Goal: Information Seeking & Learning: Understand process/instructions

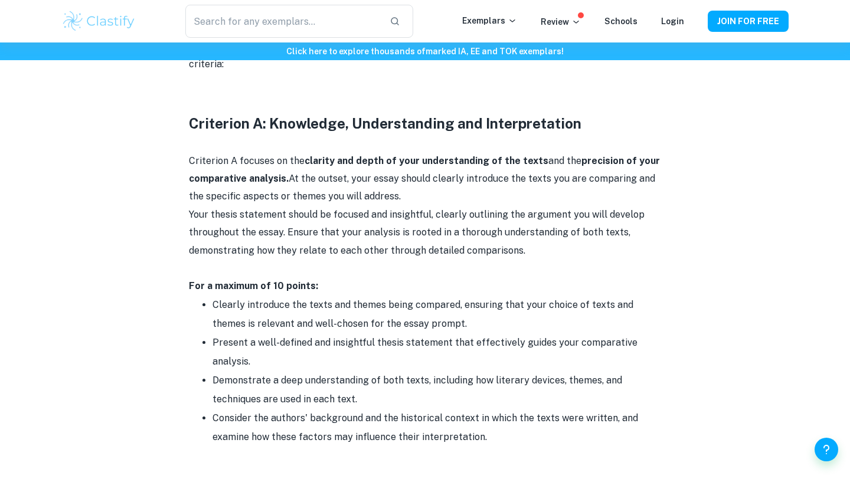
scroll to position [643, 0]
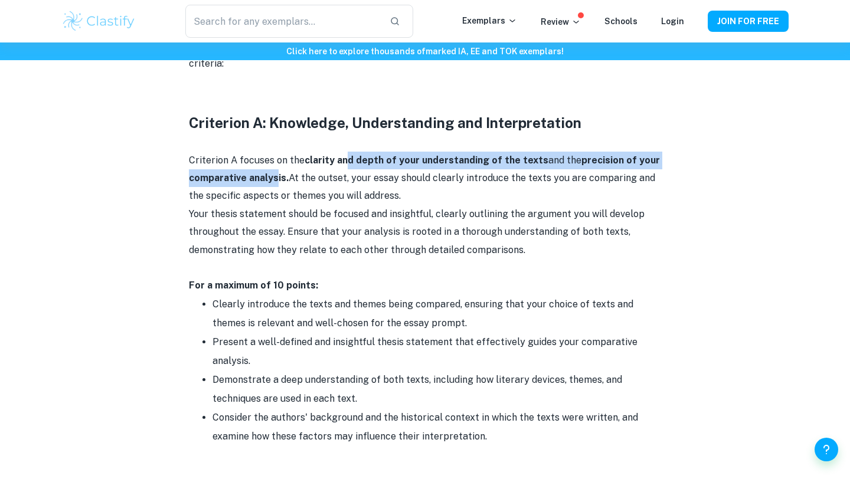
drag, startPoint x: 348, startPoint y: 156, endPoint x: 270, endPoint y: 177, distance: 80.6
click at [270, 177] on p "Criterion A focuses on the clarity and depth of your understanding of the texts…" at bounding box center [425, 179] width 472 height 54
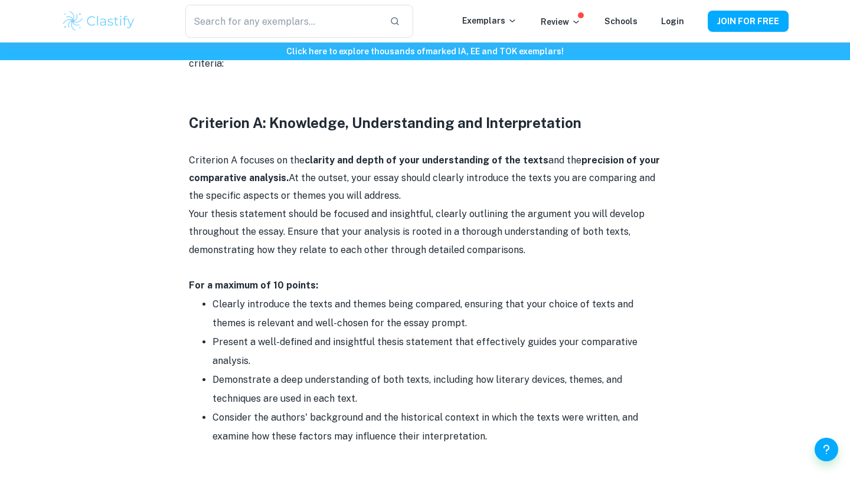
drag, startPoint x: 287, startPoint y: 177, endPoint x: 393, endPoint y: 201, distance: 109.1
click at [393, 201] on p "Criterion A focuses on the clarity and depth of your understanding of the texts…" at bounding box center [425, 179] width 472 height 54
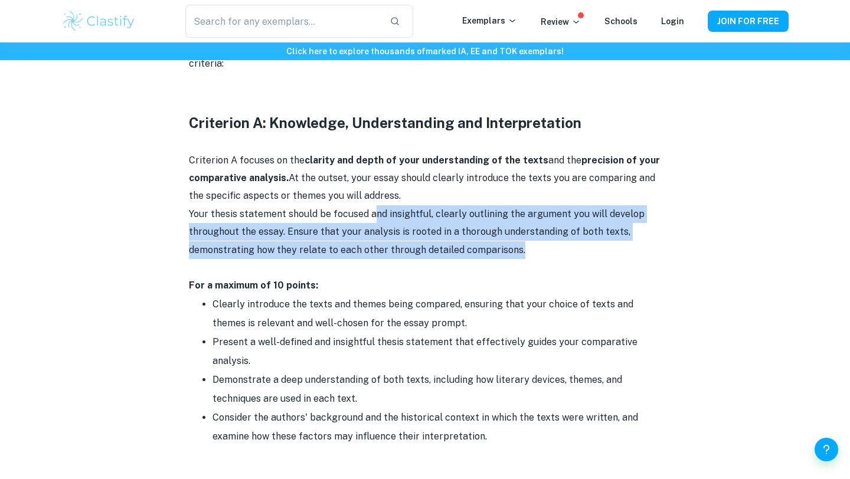
drag, startPoint x: 377, startPoint y: 217, endPoint x: 536, endPoint y: 245, distance: 161.9
click at [536, 245] on p "Your thesis statement should be focused and insightful, clearly outlining the a…" at bounding box center [425, 232] width 472 height 54
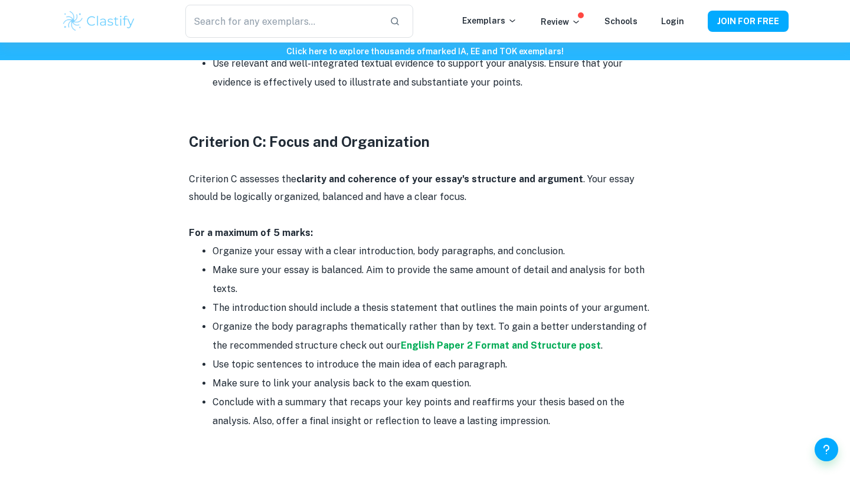
scroll to position [1314, 0]
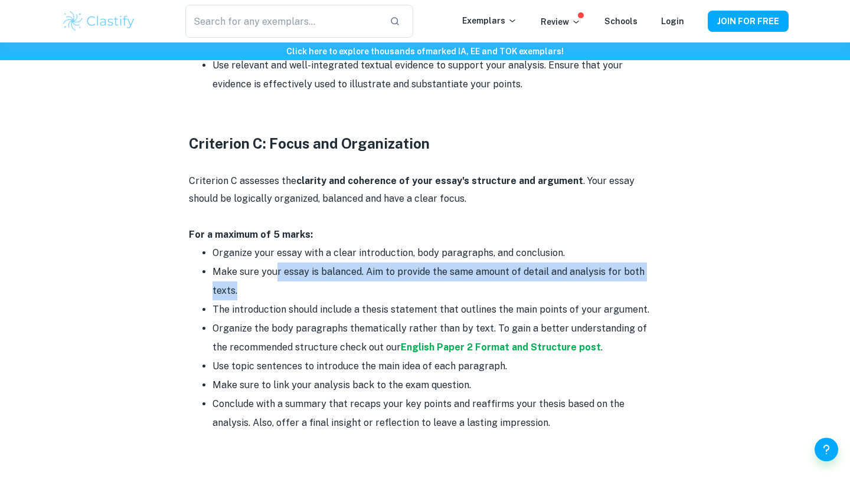
drag, startPoint x: 276, startPoint y: 246, endPoint x: 364, endPoint y: 276, distance: 93.7
click at [364, 277] on li "Make sure your essay is balanced. Aim to provide the same amount of detail and …" at bounding box center [437, 282] width 449 height 38
drag, startPoint x: 256, startPoint y: 288, endPoint x: 676, endPoint y: 286, distance: 419.7
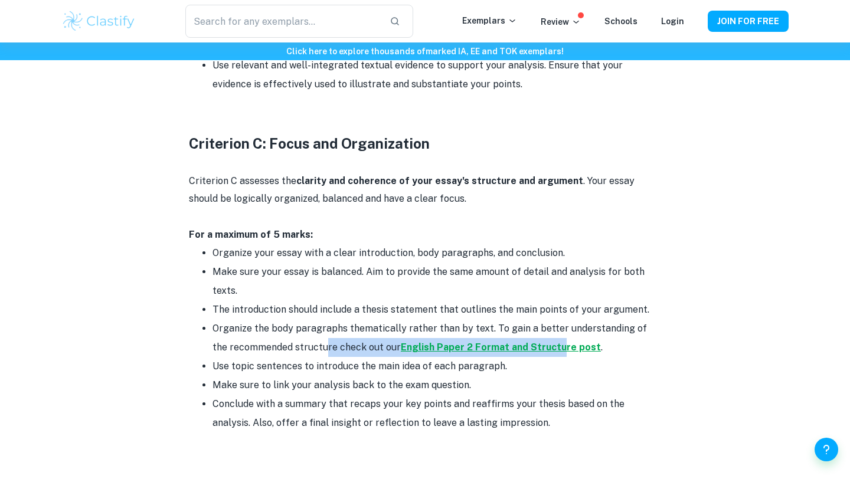
drag, startPoint x: 308, startPoint y: 325, endPoint x: 541, endPoint y: 325, distance: 233.8
click at [541, 325] on li "Organize the body paragraphs thematically rather than by text. To gain a better…" at bounding box center [437, 338] width 449 height 38
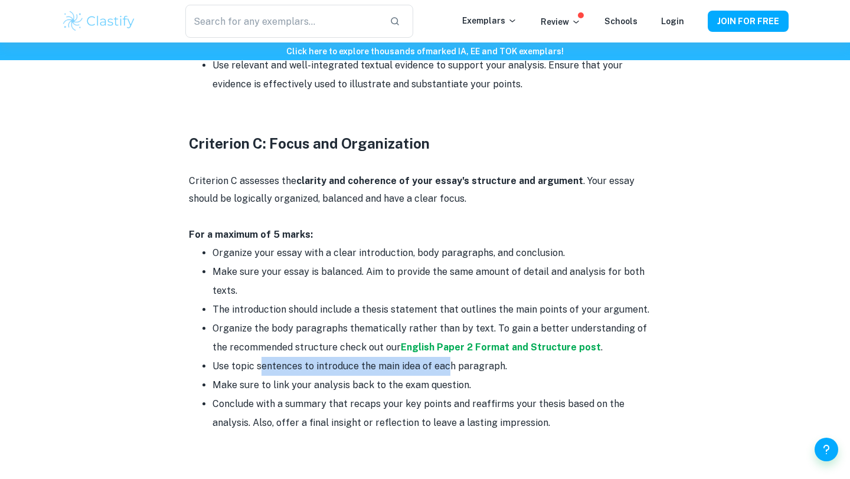
drag, startPoint x: 261, startPoint y: 340, endPoint x: 447, endPoint y: 338, distance: 186.0
click at [447, 357] on li "Use topic sentences to introduce the main idea of each paragraph." at bounding box center [437, 366] width 449 height 19
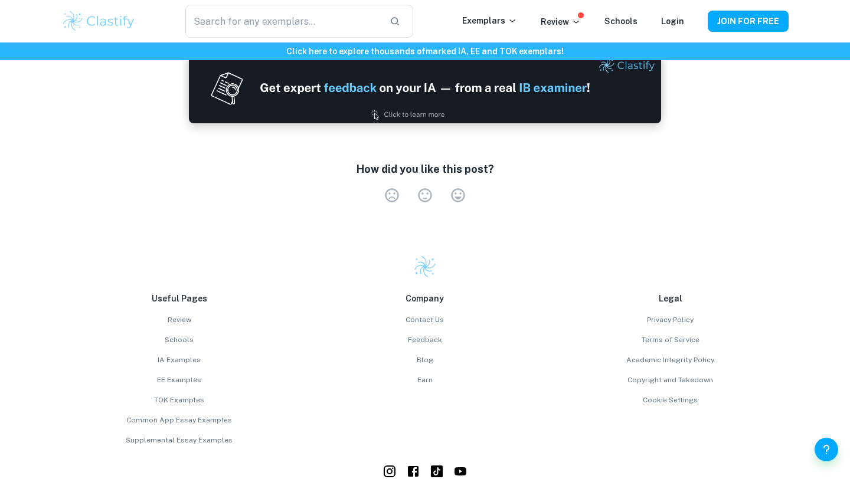
scroll to position [2164, 0]
